Goal: Contribute content: Contribute content

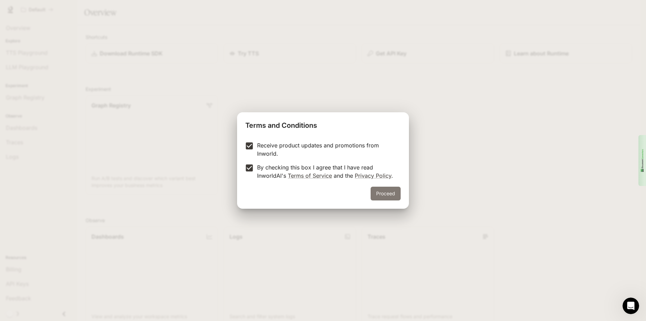
click at [385, 194] on button "Proceed" at bounding box center [385, 194] width 30 height 14
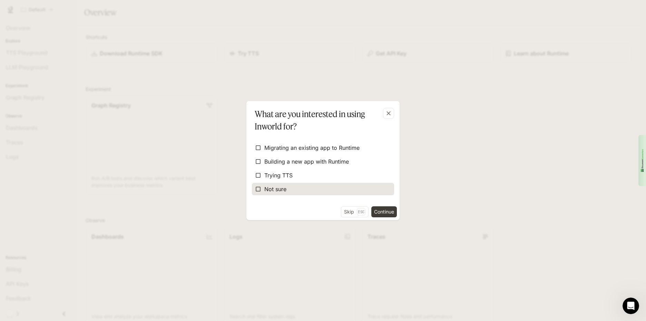
click at [295, 188] on label "Not sure" at bounding box center [323, 189] width 142 height 12
click at [387, 213] on button "Continue" at bounding box center [384, 212] width 26 height 11
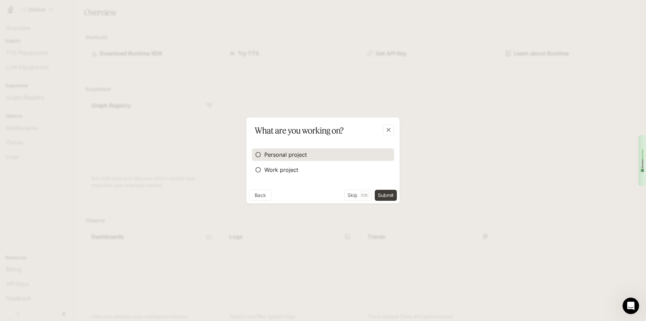
click at [296, 154] on span "Personal project" at bounding box center [285, 155] width 42 height 8
click at [390, 196] on button "Submit" at bounding box center [386, 195] width 22 height 11
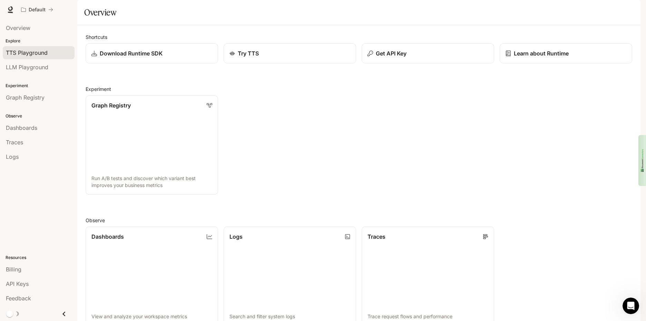
click at [40, 54] on span "TTS Playground" at bounding box center [27, 53] width 42 height 8
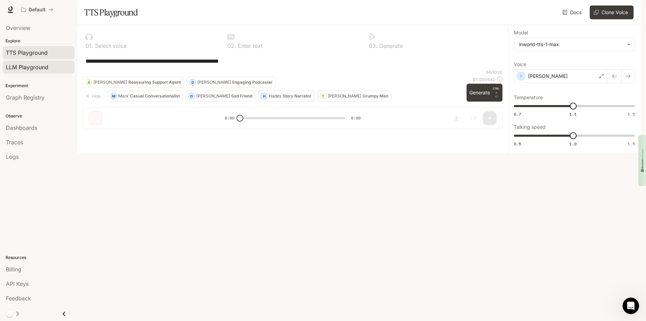
click at [39, 67] on span "LLM Playground" at bounding box center [27, 67] width 42 height 8
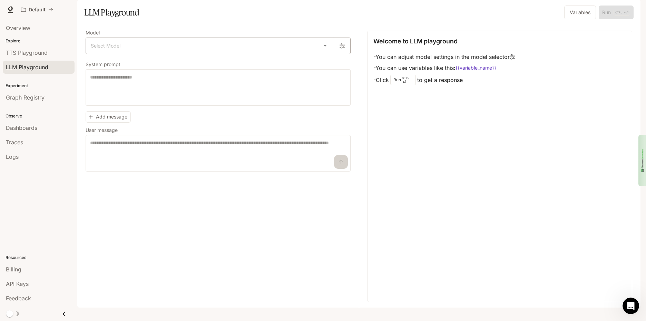
click at [126, 64] on body "Skip to main content Default Runtime Runtime Documentation Documentation Portal…" at bounding box center [323, 160] width 646 height 321
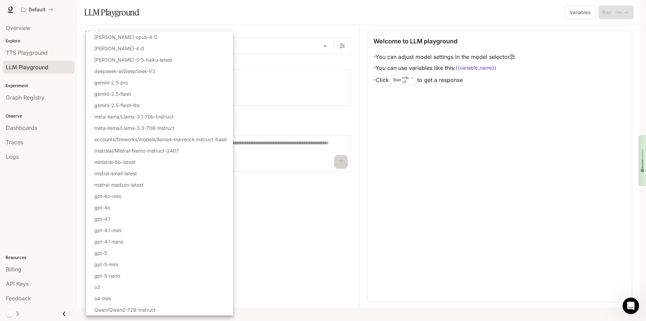
click at [273, 40] on div at bounding box center [323, 160] width 646 height 321
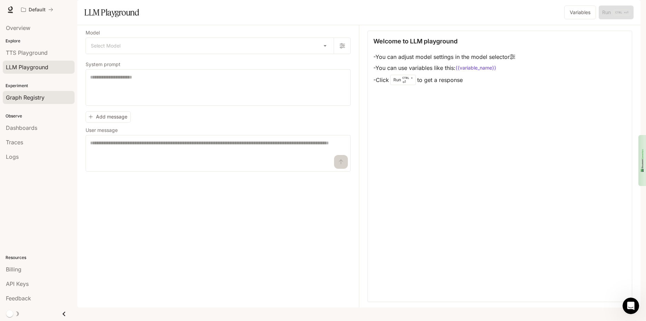
click at [24, 96] on span "Graph Registry" at bounding box center [25, 97] width 39 height 8
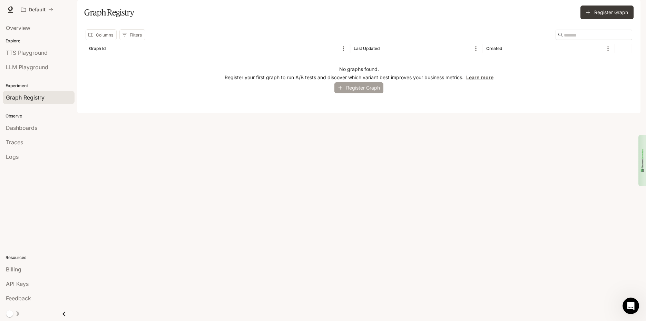
click at [348, 94] on button "Register Graph" at bounding box center [358, 87] width 49 height 11
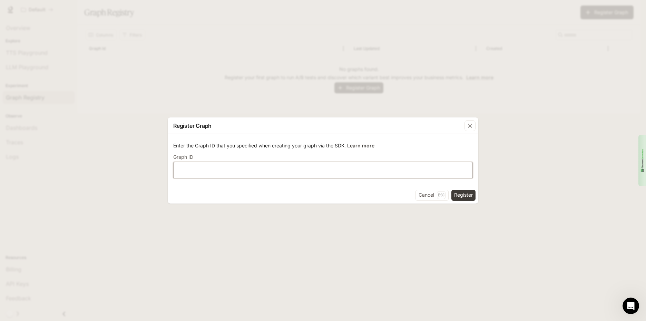
click at [225, 168] on input "text" at bounding box center [322, 170] width 299 height 7
type input "*"
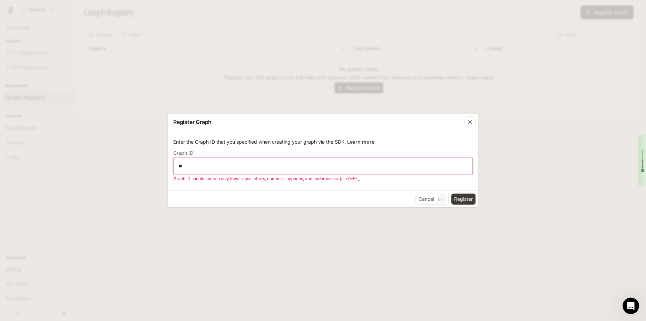
type input "*"
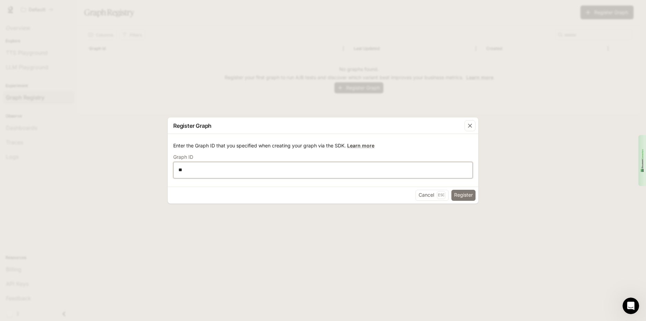
type input "**"
click at [466, 192] on button "Register" at bounding box center [463, 195] width 24 height 11
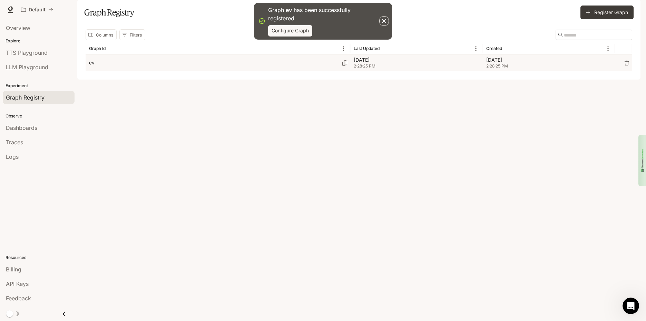
click at [201, 71] on div "ev" at bounding box center [218, 62] width 258 height 17
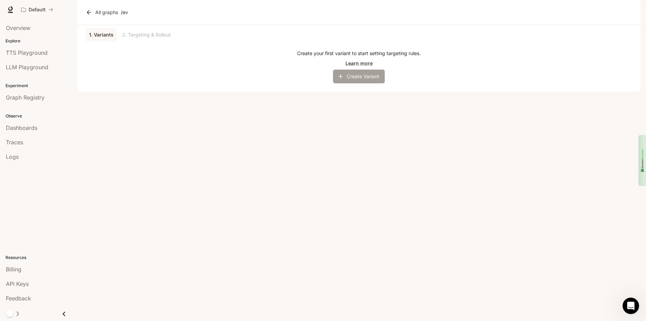
click at [355, 83] on button "Create Variant" at bounding box center [359, 77] width 52 height 14
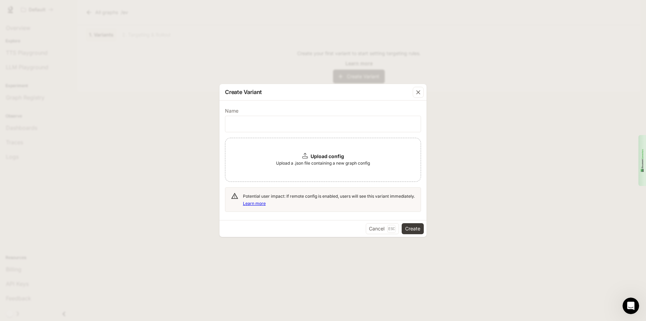
drag, startPoint x: 269, startPoint y: 151, endPoint x: 277, endPoint y: 163, distance: 14.4
click at [277, 163] on span "Upload a .json file containing a new graph config" at bounding box center [323, 163] width 94 height 7
click at [311, 153] on b "Upload config" at bounding box center [326, 156] width 33 height 6
click at [300, 161] on span "Upload a .json file containing a new graph config" at bounding box center [323, 163] width 94 height 7
click at [298, 153] on div "Upload config Upload a .json file containing a new graph config" at bounding box center [323, 160] width 196 height 44
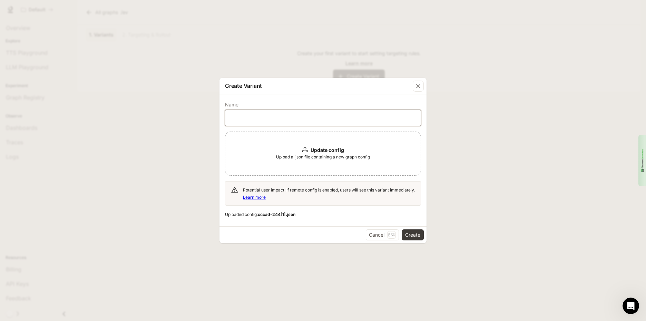
click at [258, 117] on input "text" at bounding box center [322, 118] width 195 height 7
type input "******"
click at [311, 153] on p "Update config" at bounding box center [326, 150] width 33 height 7
click at [316, 152] on b "Update config" at bounding box center [326, 150] width 33 height 6
